Goal: Check status: Check status

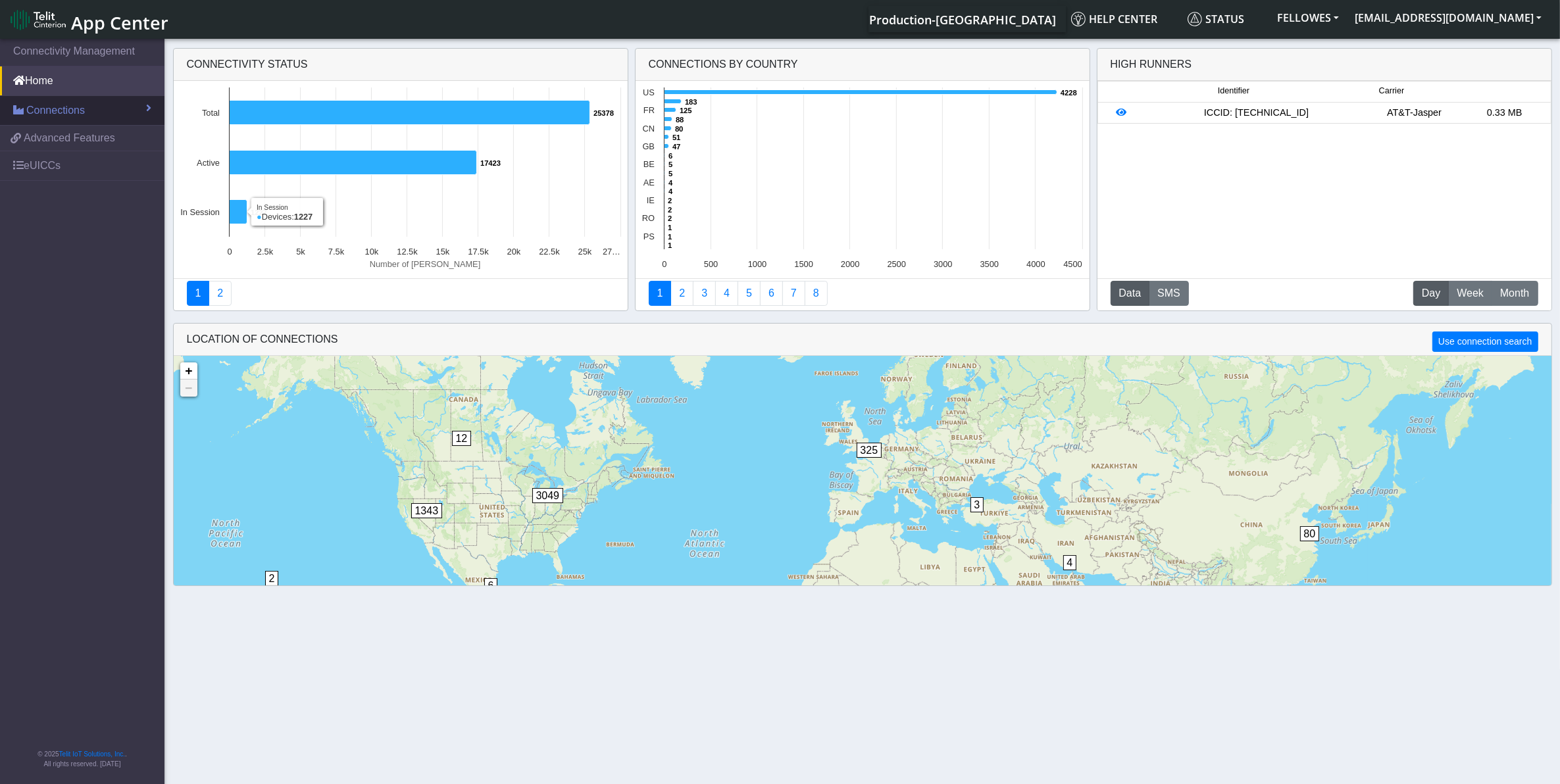
click at [89, 116] on link "Connections" at bounding box center [82, 110] width 164 height 29
click at [96, 140] on link "List" at bounding box center [82, 139] width 164 height 28
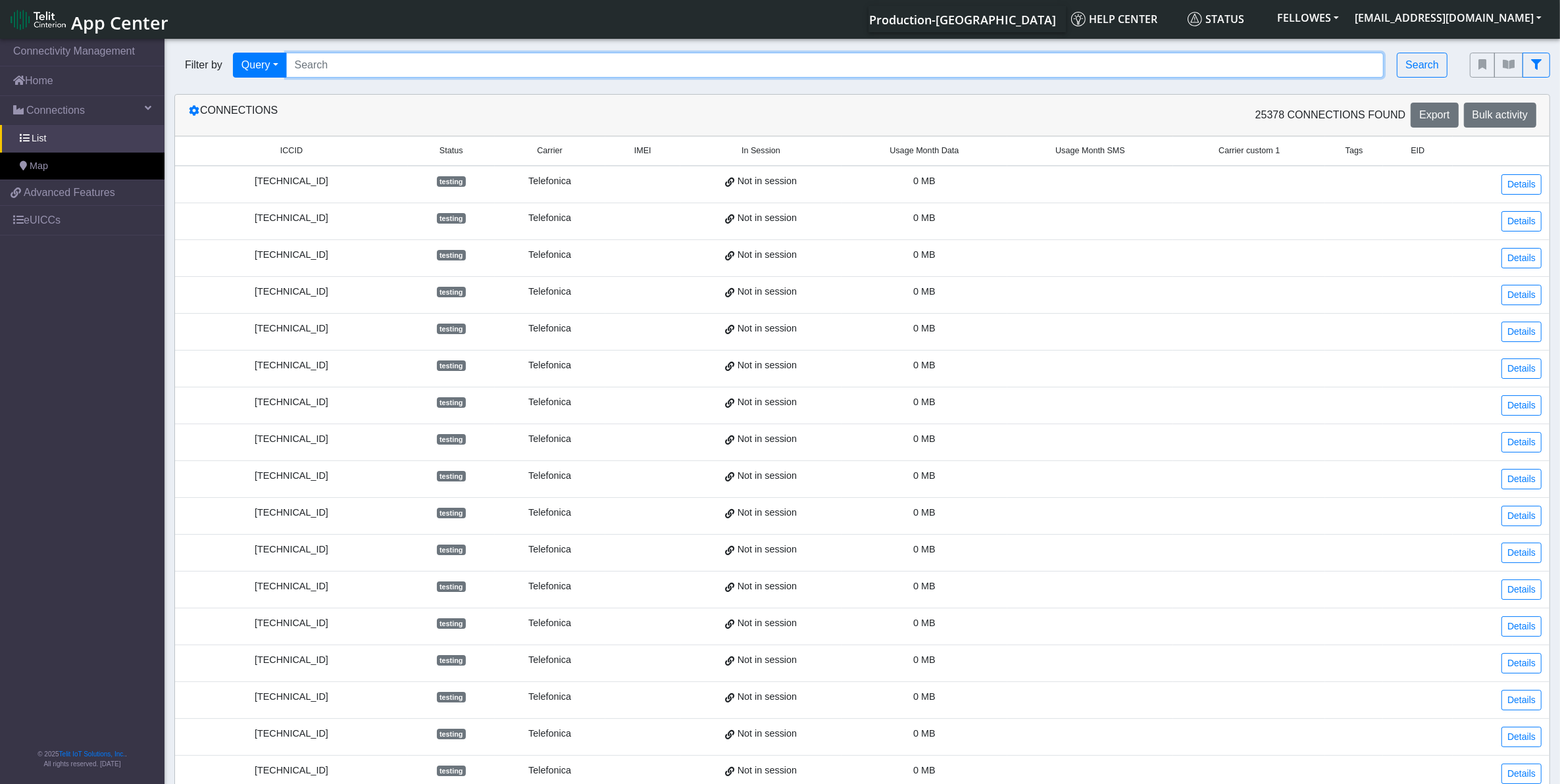
click at [504, 54] on input "Search..." at bounding box center [835, 65] width 1098 height 25
paste input "868105046484778"
type input "868105046484778"
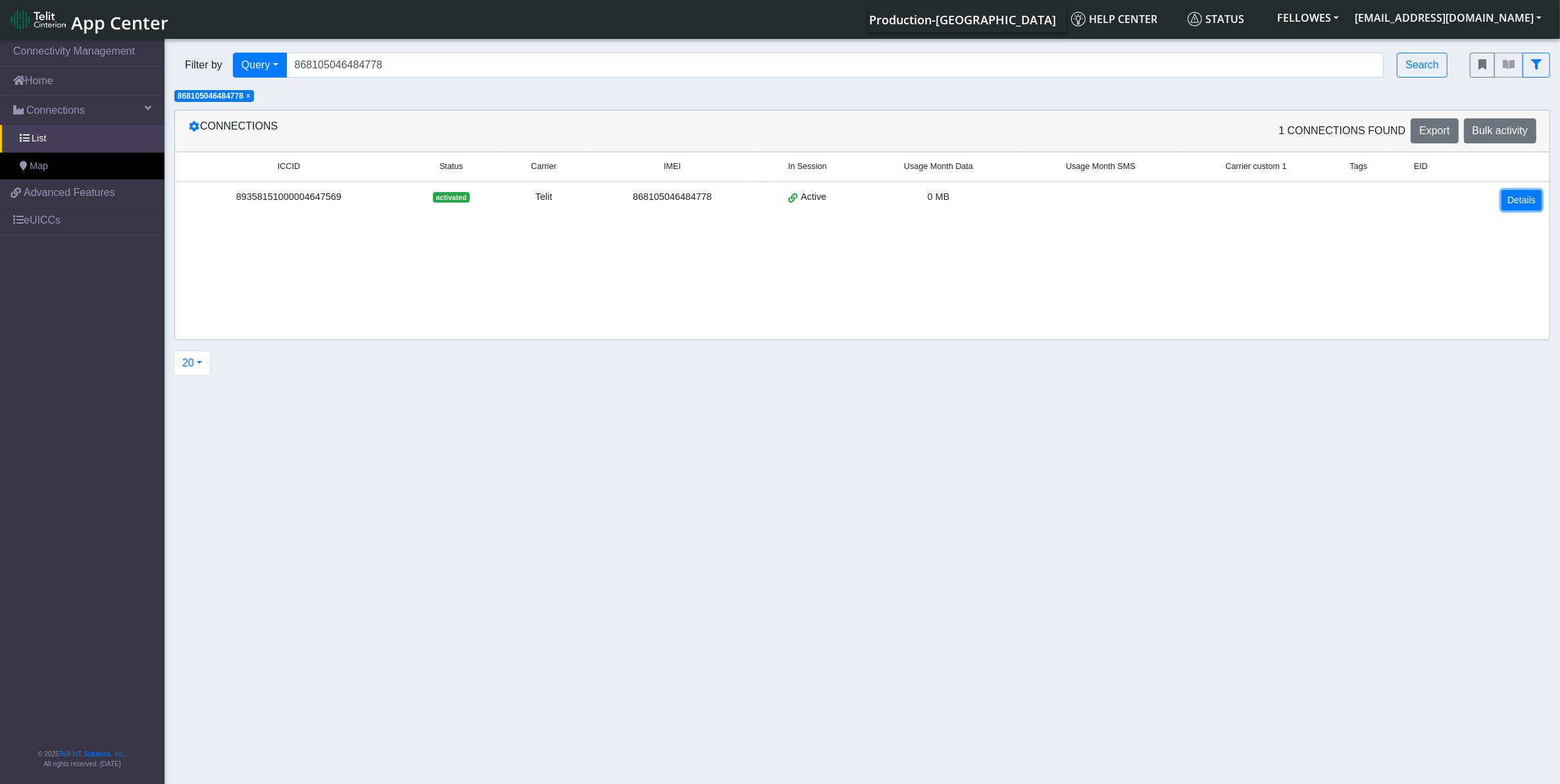
click at [1528, 208] on link "Details" at bounding box center [1522, 200] width 40 height 21
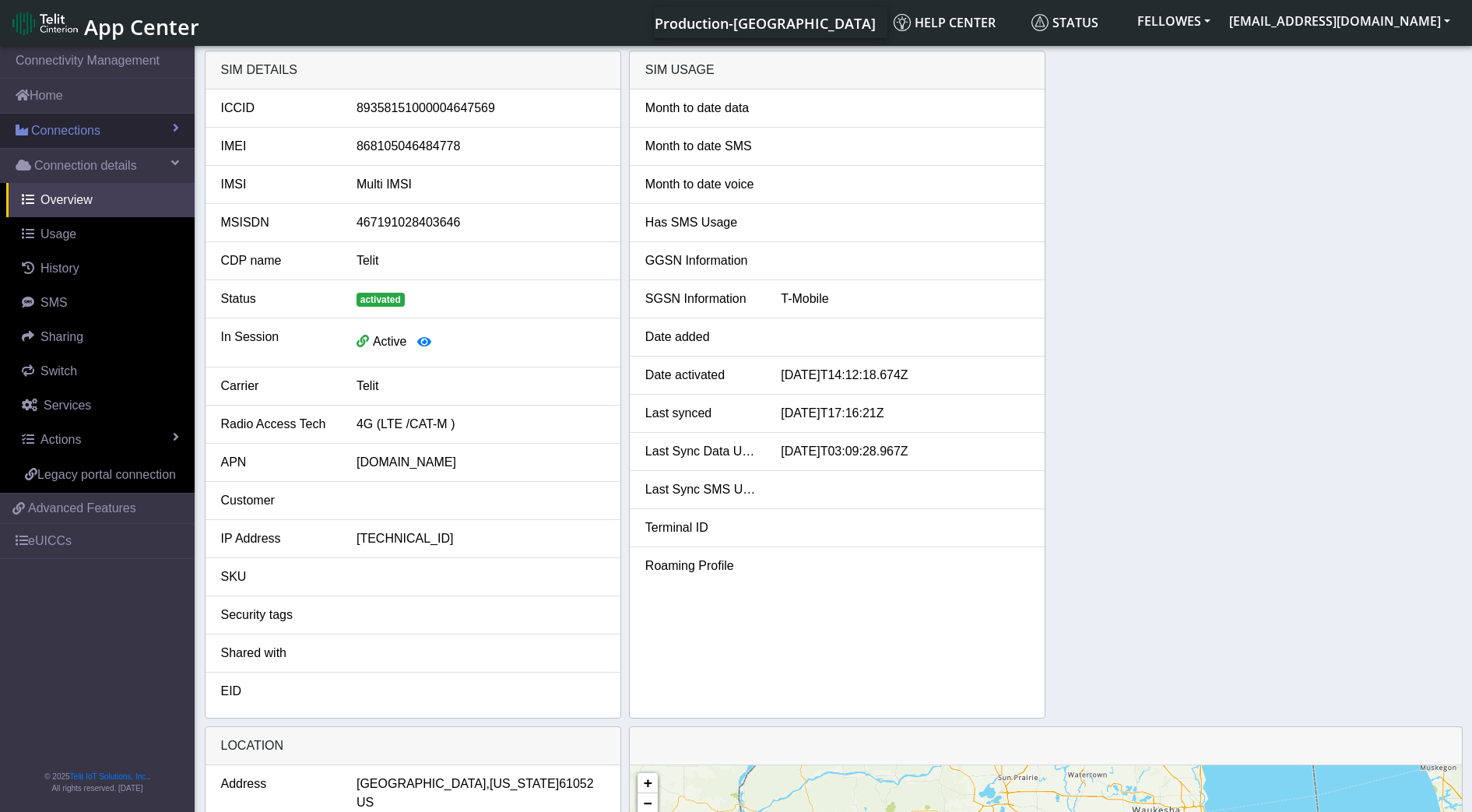
click at [47, 128] on span "Connections" at bounding box center [66, 130] width 70 height 18
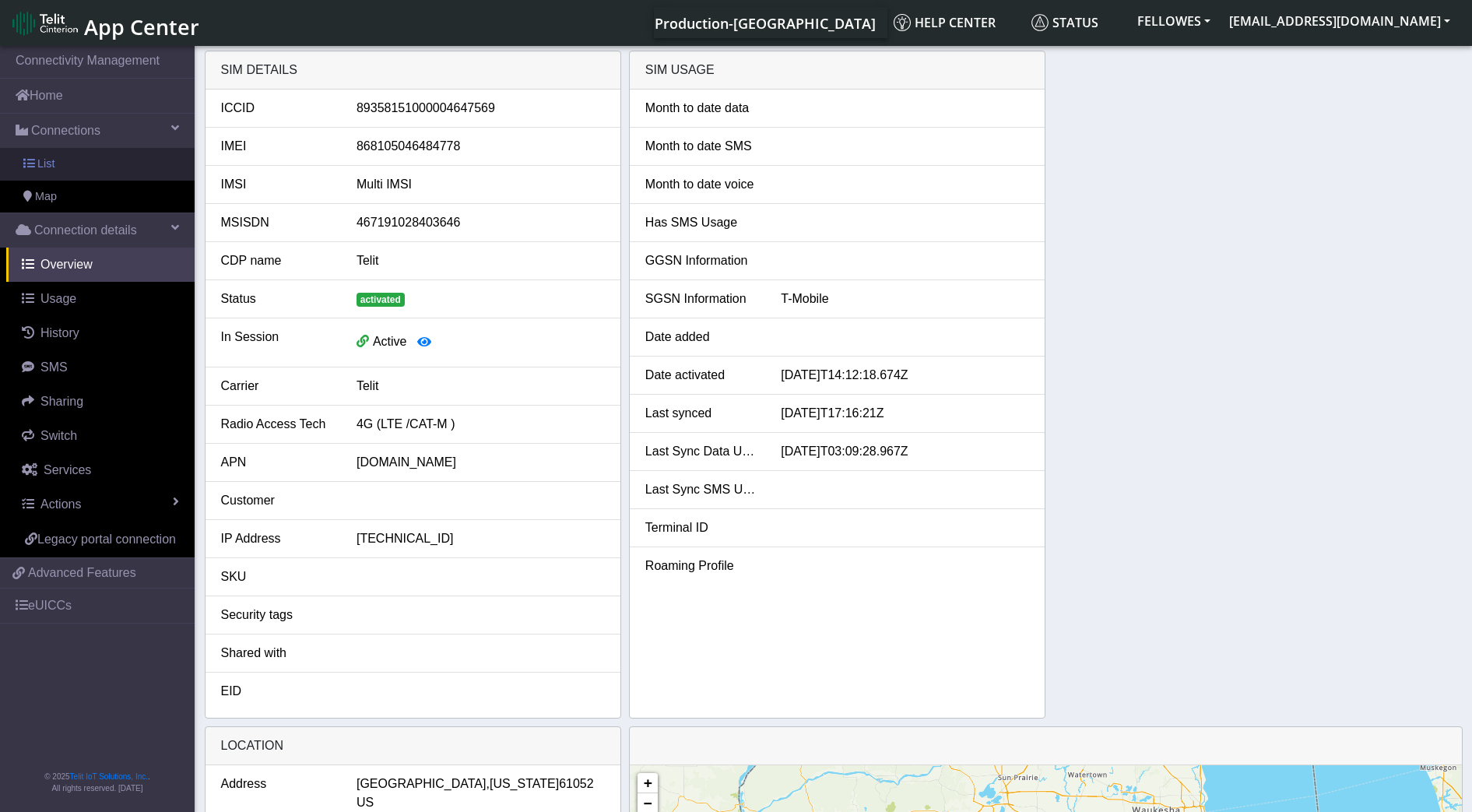
click at [61, 158] on link "List" at bounding box center [97, 165] width 194 height 33
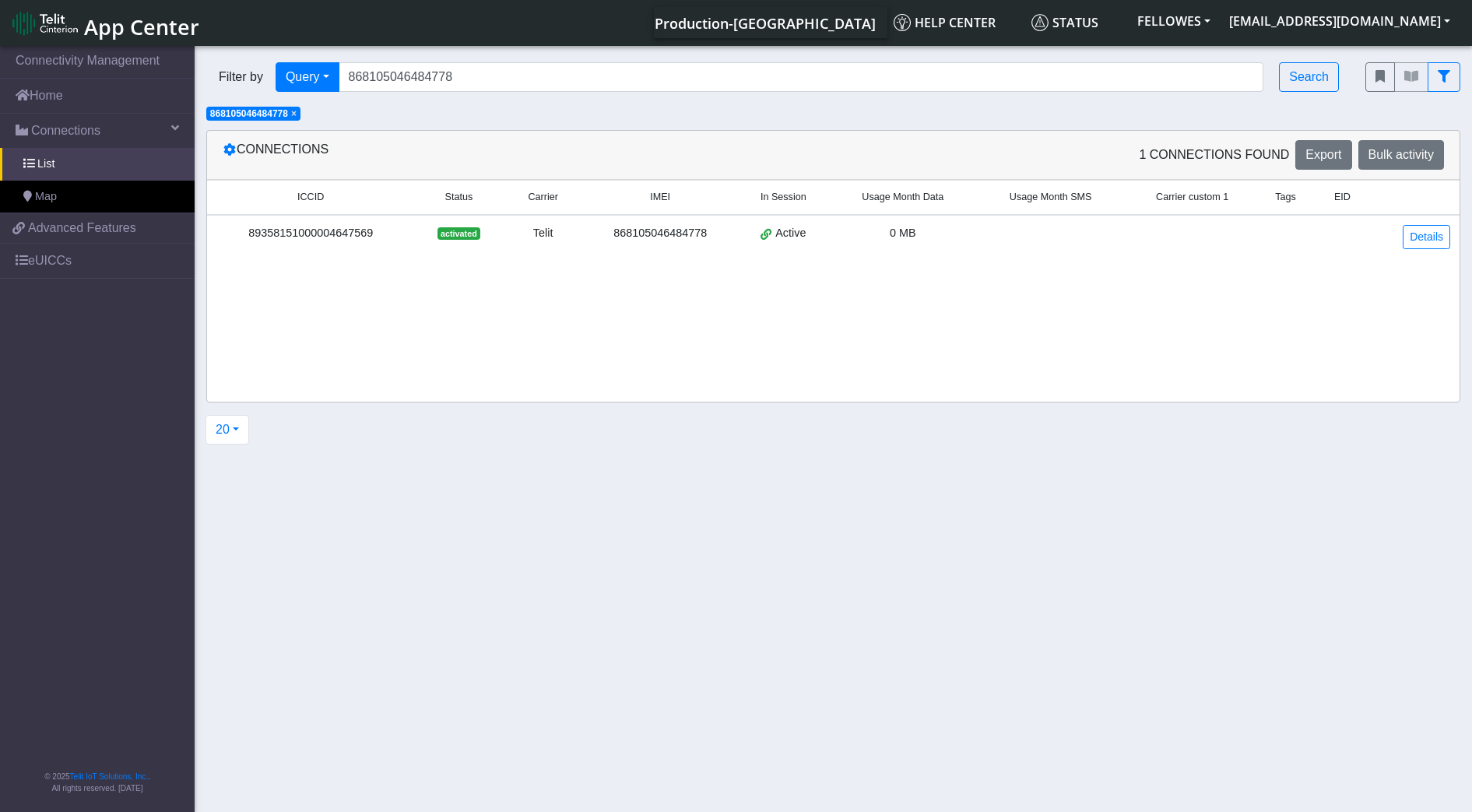
click at [296, 112] on span "×" at bounding box center [294, 113] width 5 height 11
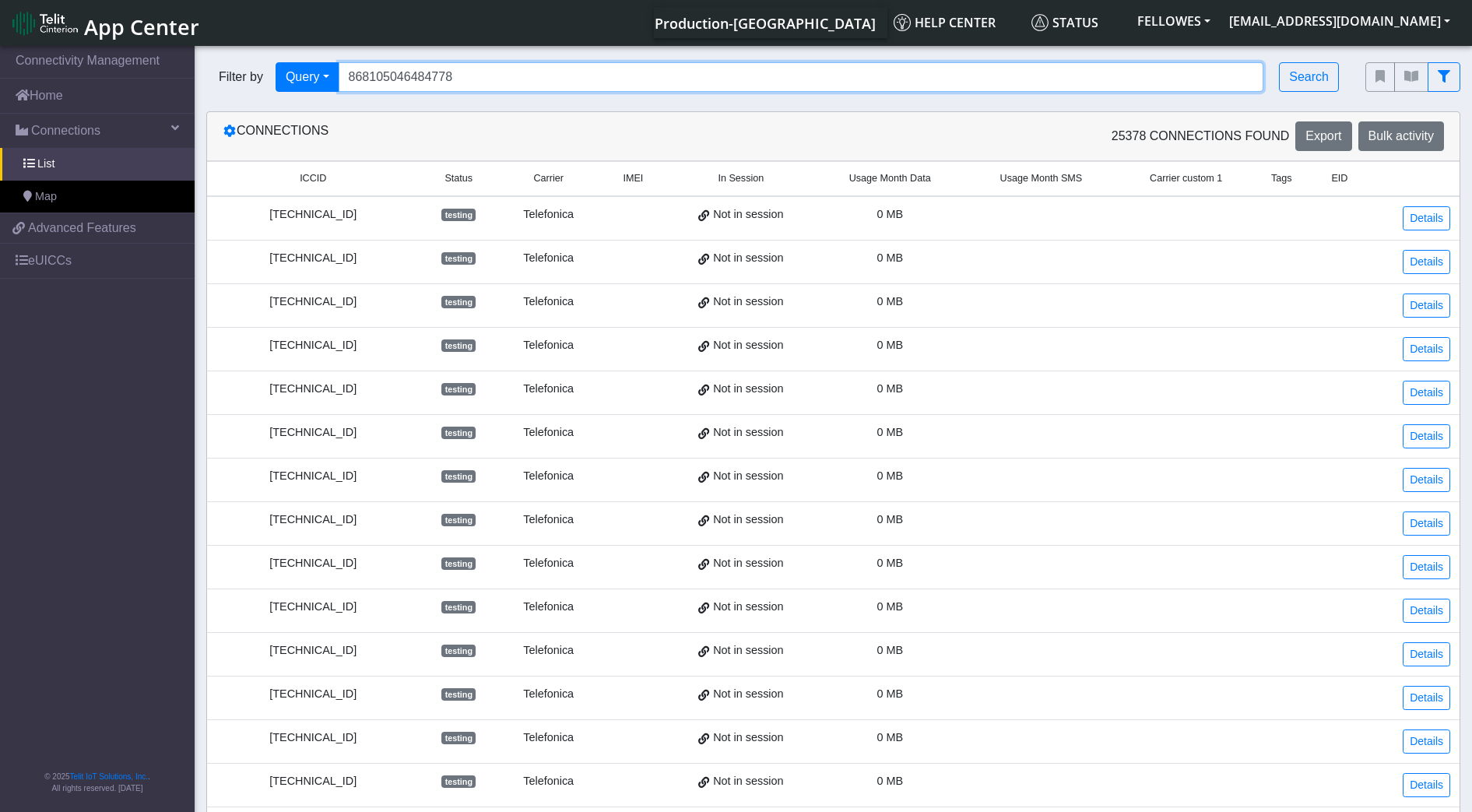
click at [452, 76] on input "868105046484778" at bounding box center [802, 77] width 926 height 30
click at [452, 76] on input "Search..." at bounding box center [802, 77] width 926 height 30
type input "353141288053502"
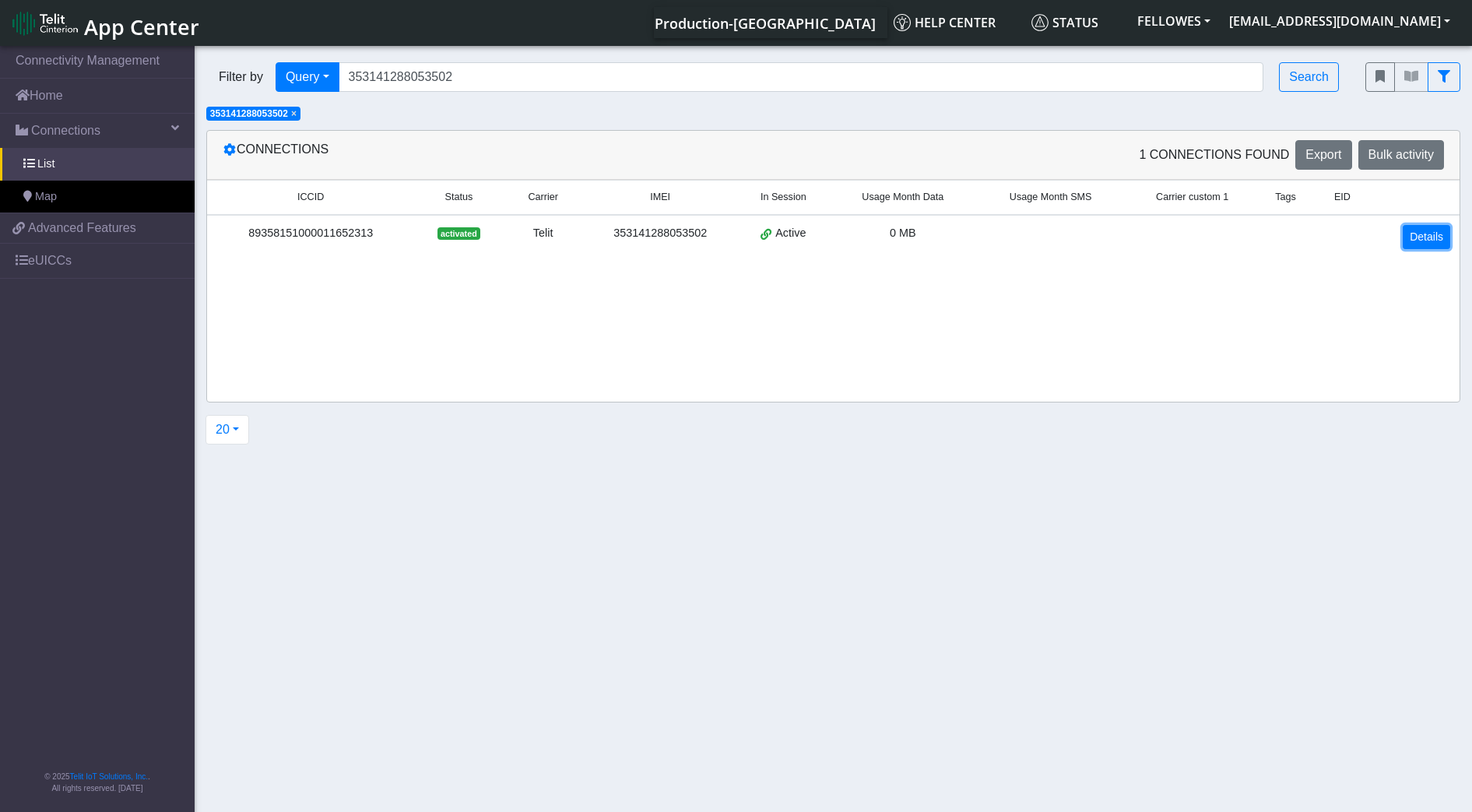
click at [1422, 237] on link "Details" at bounding box center [1427, 237] width 47 height 24
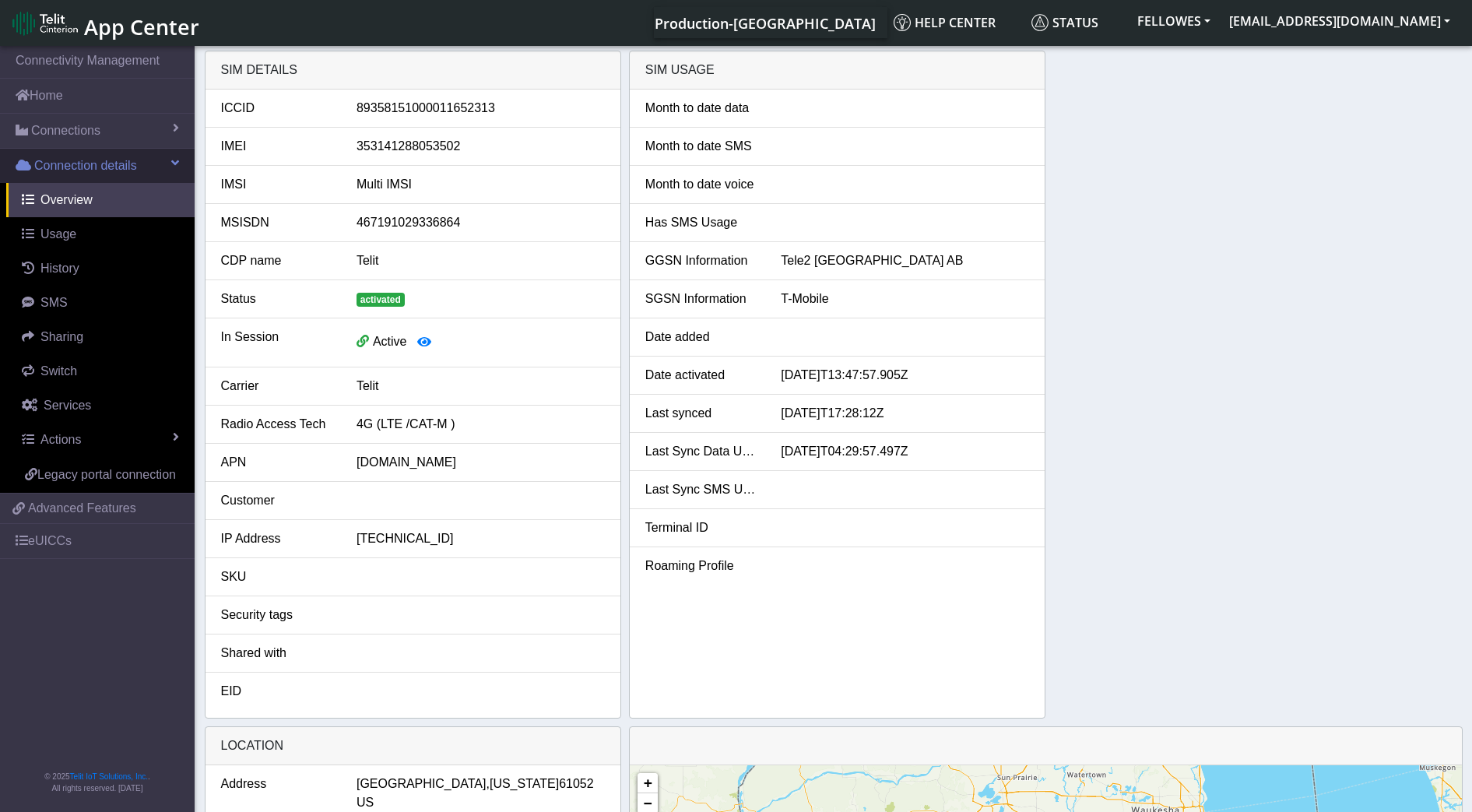
click at [95, 159] on span "Connection details" at bounding box center [85, 166] width 103 height 18
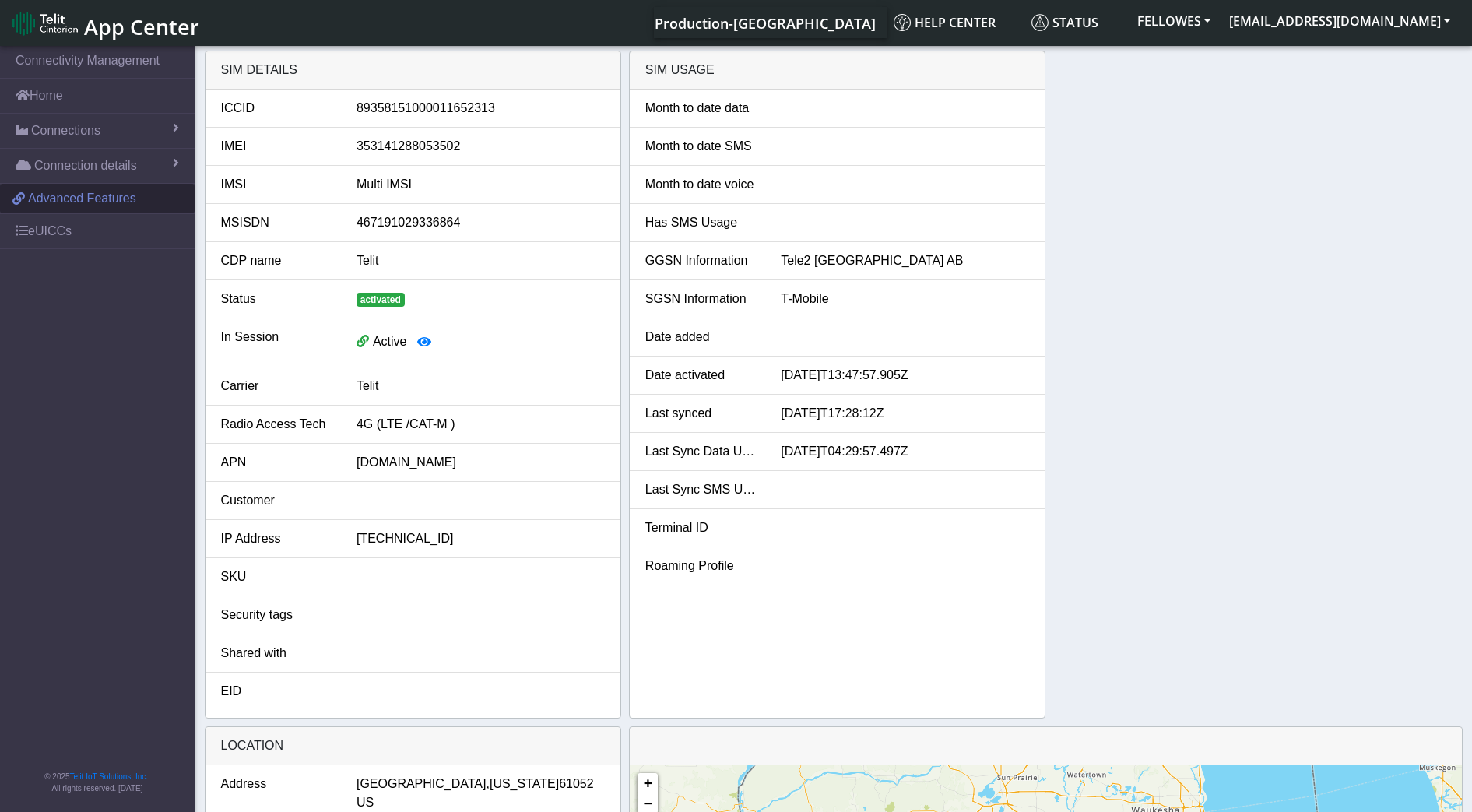
click at [89, 201] on span "Advanced Features" at bounding box center [82, 198] width 108 height 18
